Goal: Find specific page/section: Find specific page/section

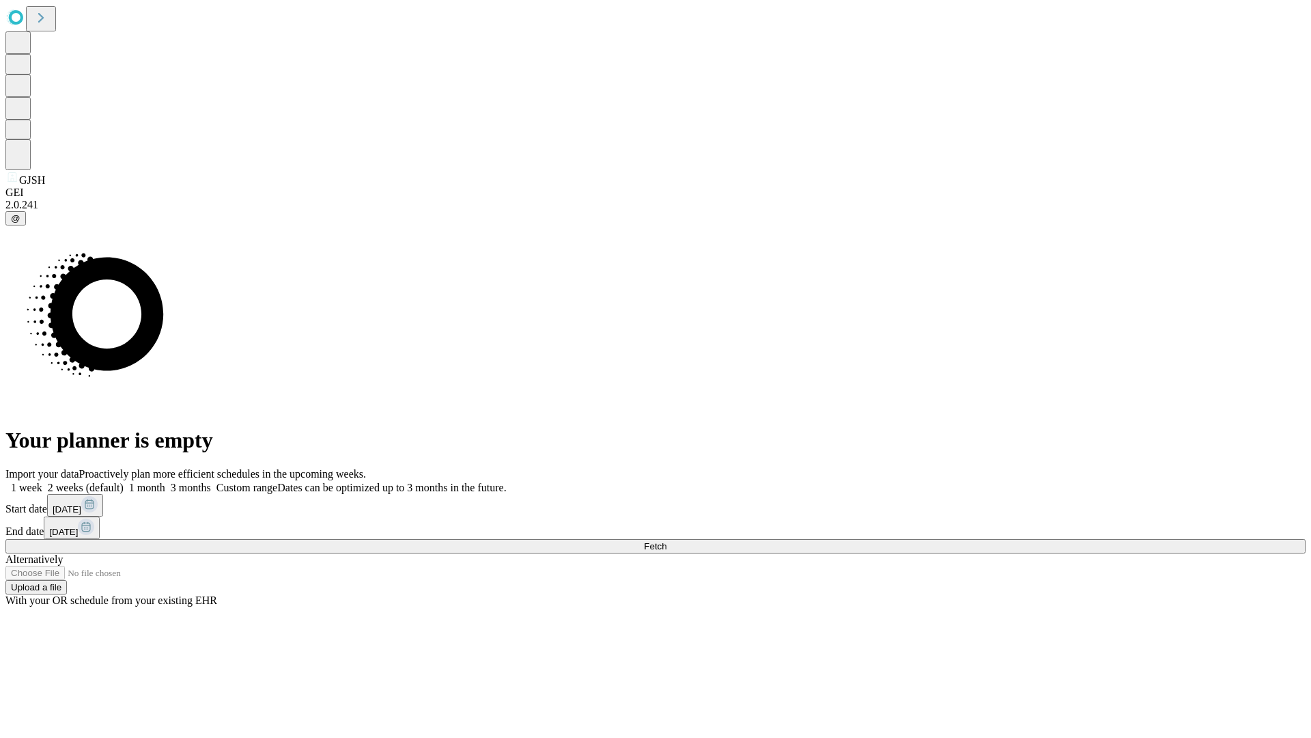
click at [667, 541] on span "Fetch" at bounding box center [655, 546] width 23 height 10
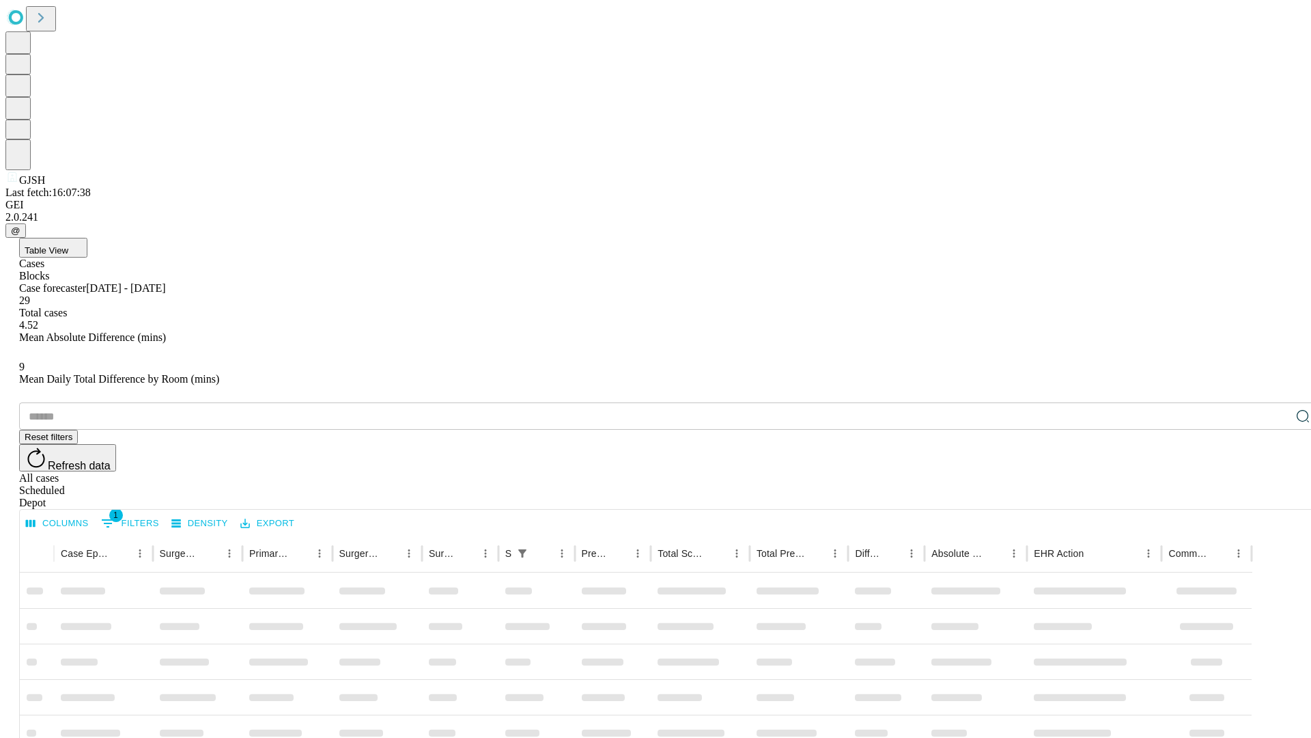
click at [1276, 497] on div "Depot" at bounding box center [669, 503] width 1301 height 12
